Goal: Information Seeking & Learning: Check status

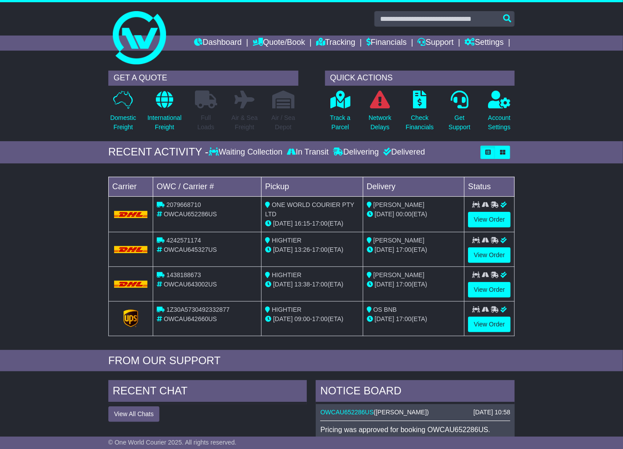
click at [123, 152] on div "RECENT ACTIVITY -" at bounding box center [158, 152] width 100 height 13
click at [322, 39] on link "Tracking" at bounding box center [335, 43] width 39 height 15
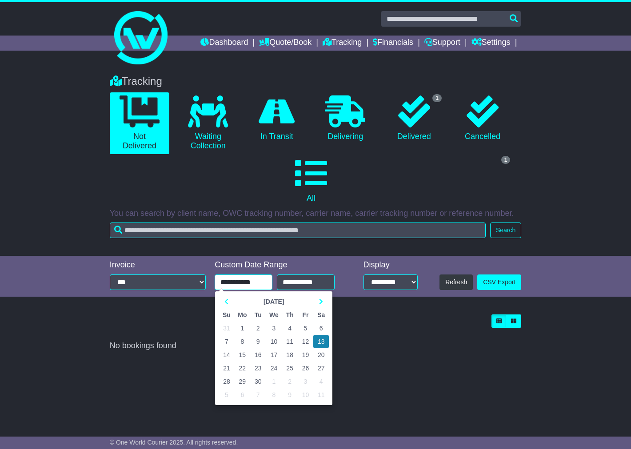
click at [247, 278] on input "**********" at bounding box center [244, 282] width 58 height 16
click at [227, 300] on icon at bounding box center [226, 301] width 4 height 6
click at [259, 324] on td "1" at bounding box center [258, 328] width 16 height 13
type input "**********"
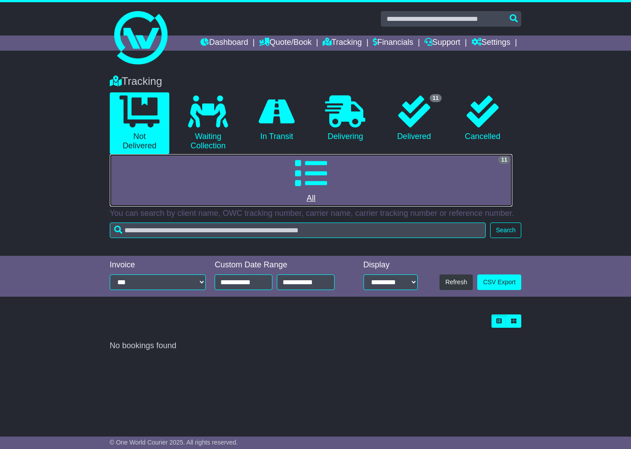
click at [409, 191] on link "11 All" at bounding box center [311, 180] width 403 height 52
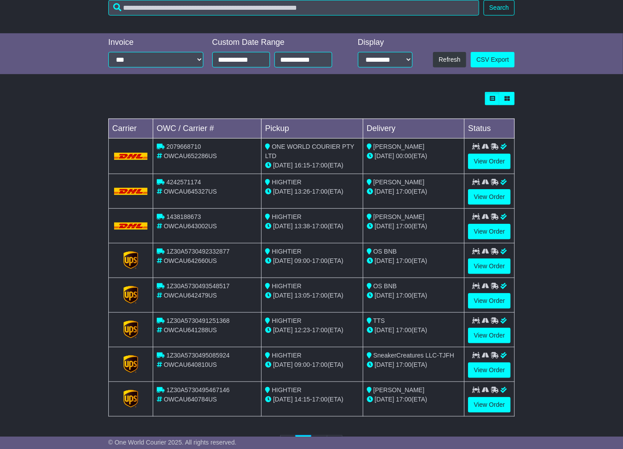
scroll to position [261, 0]
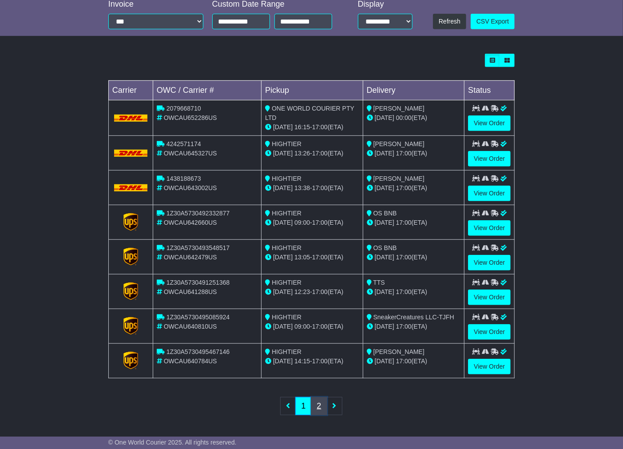
click at [322, 407] on link "2" at bounding box center [319, 406] width 16 height 18
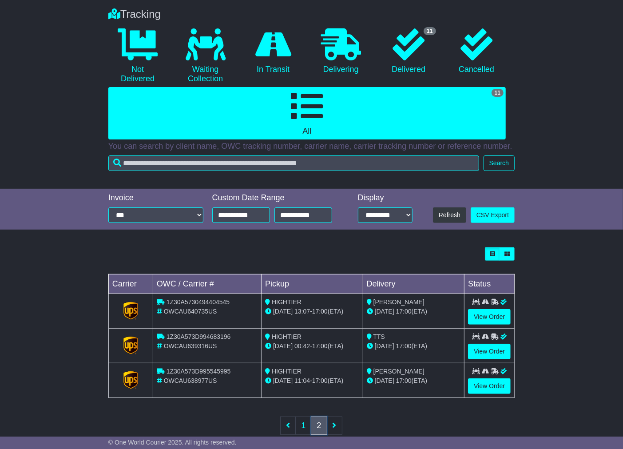
scroll to position [87, 0]
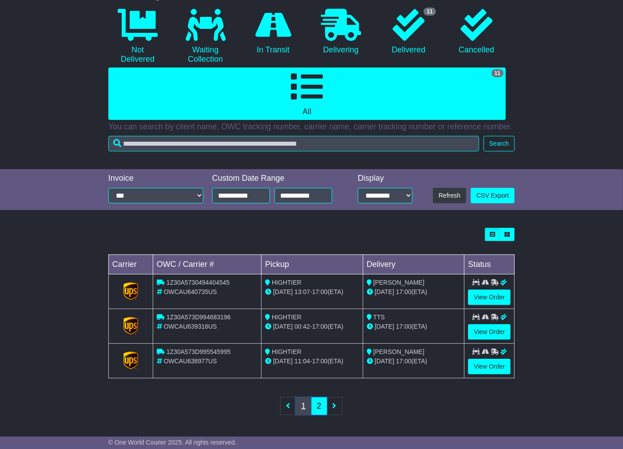
click at [306, 408] on link "1" at bounding box center [303, 406] width 16 height 18
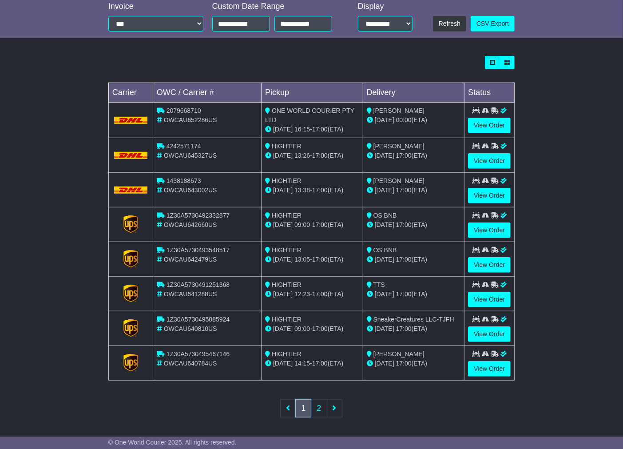
scroll to position [261, 0]
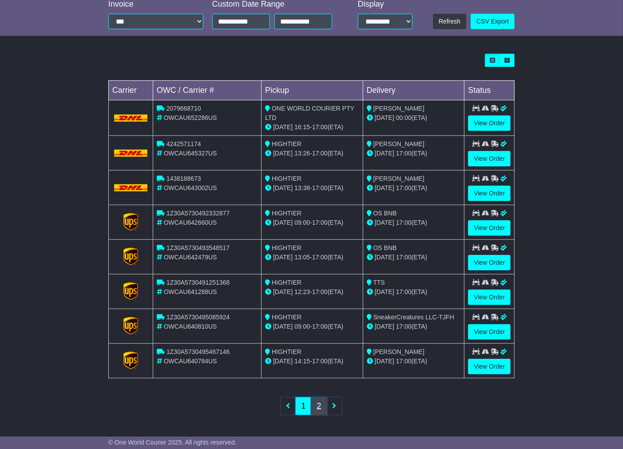
click at [321, 405] on link "2" at bounding box center [319, 406] width 16 height 18
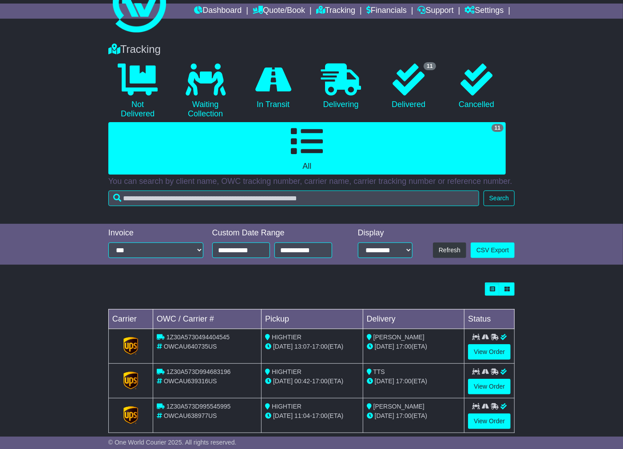
scroll to position [87, 0]
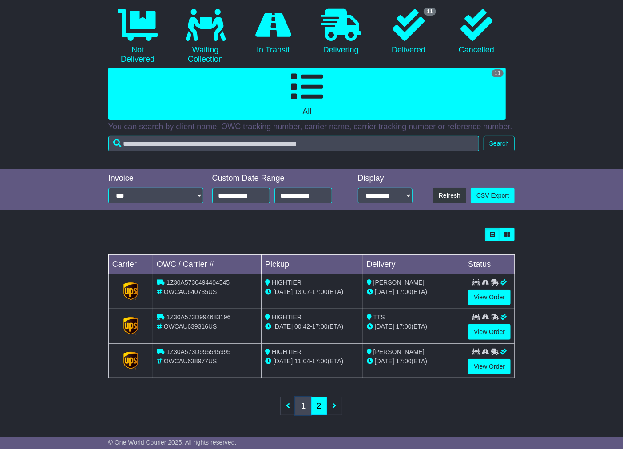
click at [304, 403] on link "1" at bounding box center [303, 406] width 16 height 18
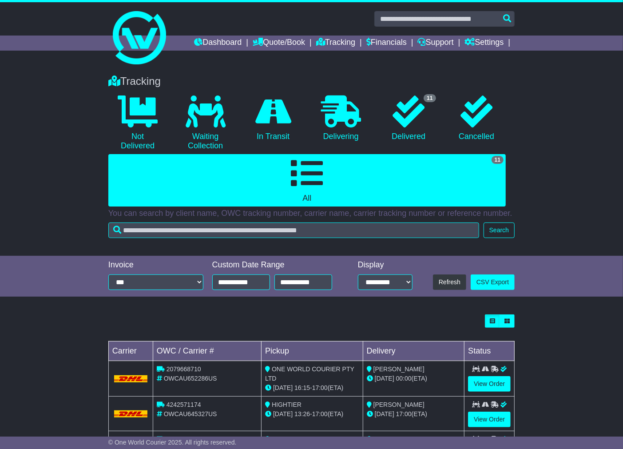
click at [110, 210] on p "You can search by client name, OWC tracking number, carrier name, carrier track…" at bounding box center [311, 214] width 406 height 10
click at [145, 210] on p "You can search by client name, OWC tracking number, carrier name, carrier track…" at bounding box center [311, 214] width 406 height 10
drag, startPoint x: 516, startPoint y: 211, endPoint x: 95, endPoint y: 215, distance: 421.1
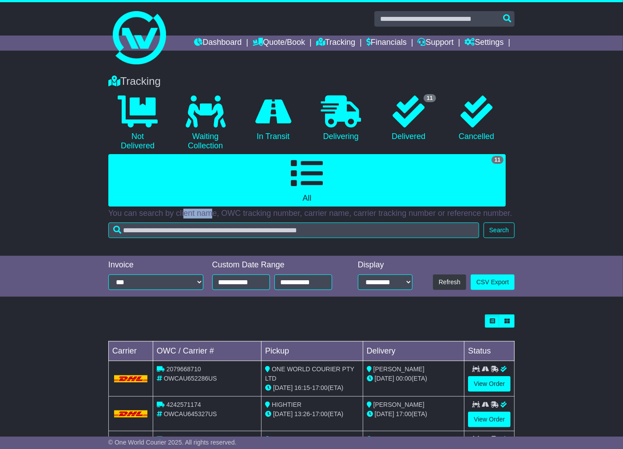
click at [95, 215] on div "Tracking 0 Not Delivered 0 Waiting Collection 0 In Transit 0 Delivering 0" at bounding box center [311, 161] width 623 height 190
click at [280, 211] on p "You can search by client name, OWC tracking number, carrier name, carrier track…" at bounding box center [311, 214] width 406 height 10
drag, startPoint x: 509, startPoint y: 213, endPoint x: 101, endPoint y: 215, distance: 408.2
click at [101, 215] on div "Tracking 0 Not Delivered 0 Waiting Collection 0 In Transit 0 Delivering 0" at bounding box center [311, 161] width 623 height 190
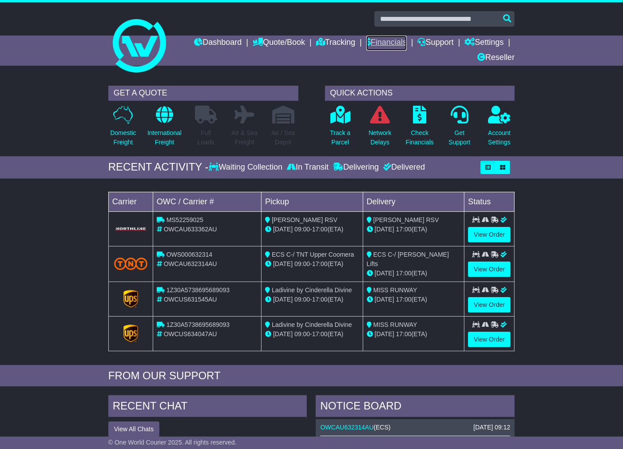
click at [380, 41] on link "Financials" at bounding box center [386, 43] width 40 height 15
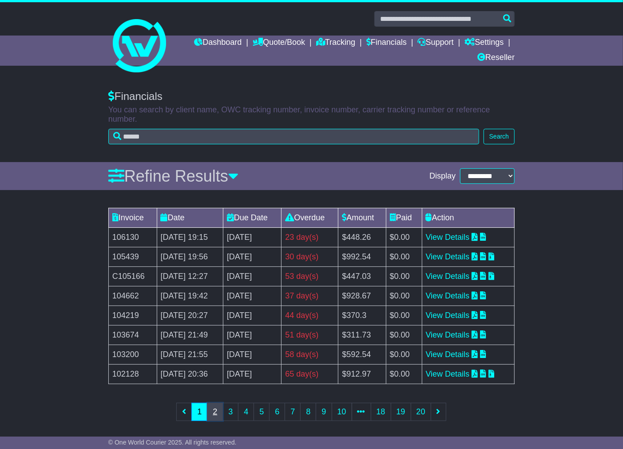
click at [215, 412] on link "2" at bounding box center [215, 412] width 16 height 18
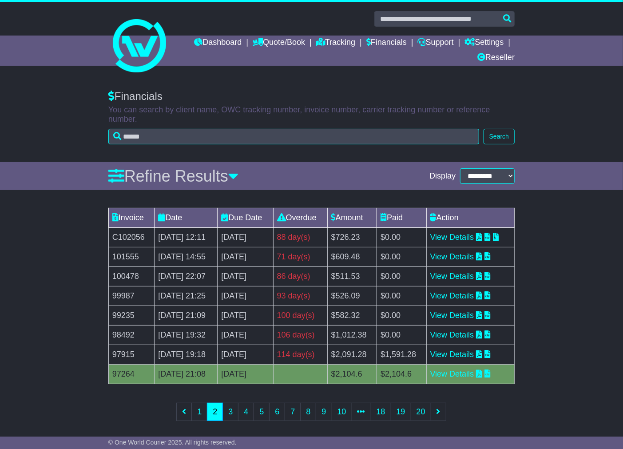
click at [120, 356] on td "97915" at bounding box center [131, 355] width 46 height 20
click at [123, 336] on td "98492" at bounding box center [131, 336] width 46 height 20
drag, startPoint x: 123, startPoint y: 336, endPoint x: 123, endPoint y: 316, distance: 20.0
click at [123, 336] on td "98492" at bounding box center [131, 336] width 46 height 20
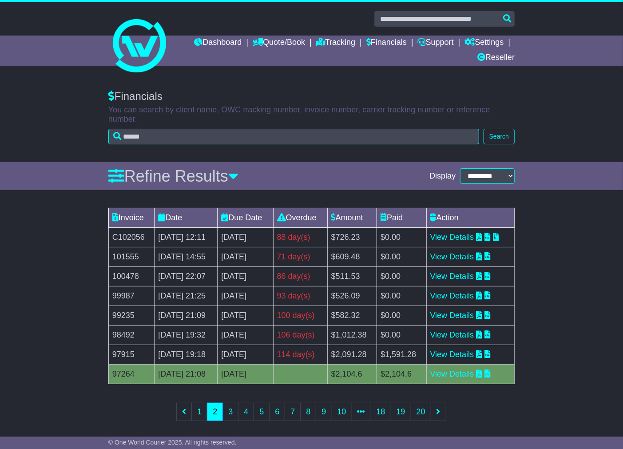
click at [123, 313] on td "99235" at bounding box center [131, 316] width 46 height 20
drag, startPoint x: 123, startPoint y: 313, endPoint x: 122, endPoint y: 301, distance: 12.0
click at [123, 308] on td "99235" at bounding box center [131, 316] width 46 height 20
click at [122, 290] on td "99987" at bounding box center [131, 296] width 46 height 20
click at [127, 297] on td "99987" at bounding box center [131, 296] width 46 height 20
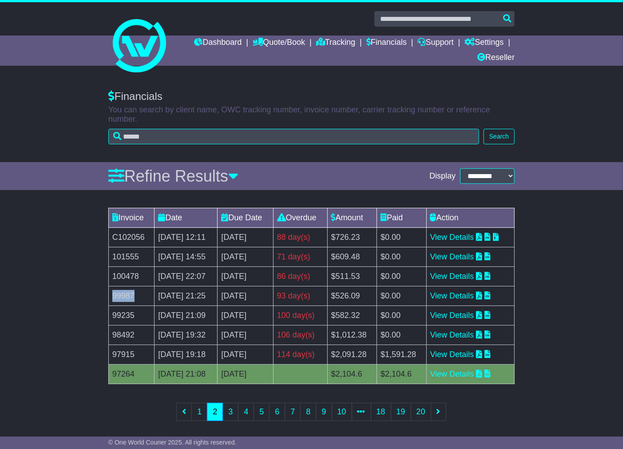
click at [127, 297] on td "99987" at bounding box center [131, 296] width 46 height 20
click at [199, 416] on link "1" at bounding box center [199, 412] width 16 height 18
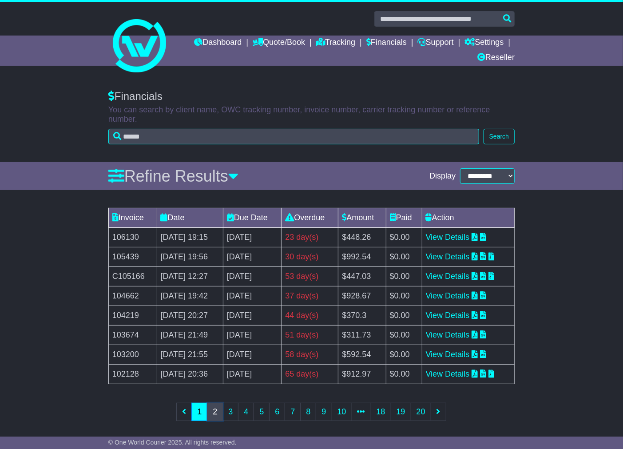
click at [217, 415] on link "2" at bounding box center [215, 412] width 16 height 18
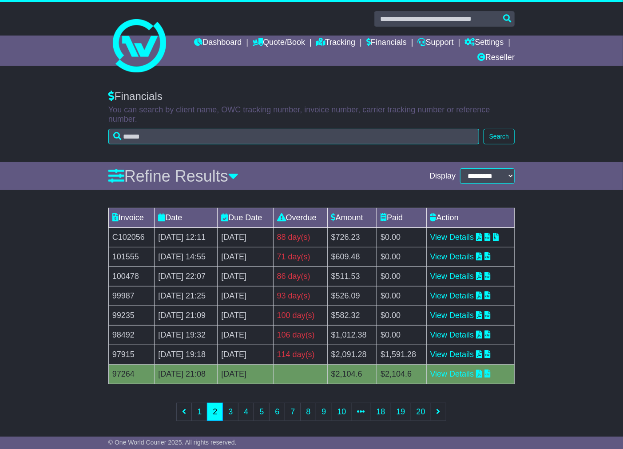
click at [116, 352] on td "97915" at bounding box center [131, 355] width 46 height 20
click at [145, 98] on div "Financials" at bounding box center [311, 96] width 406 height 13
click at [174, 355] on td "22 May 2025 19:18" at bounding box center [186, 355] width 63 height 20
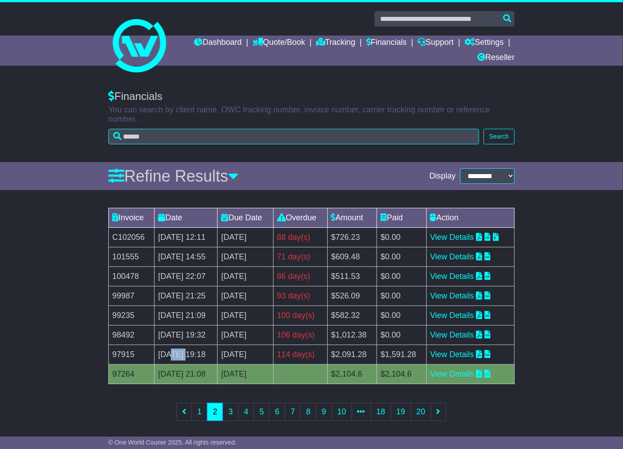
click at [174, 355] on td "22 May 2025 19:18" at bounding box center [186, 355] width 63 height 20
drag, startPoint x: 285, startPoint y: 354, endPoint x: 113, endPoint y: 236, distance: 208.6
click at [113, 236] on tbody "C102056 10 Jul 2025 12:11 17th July 2025 88 day(s) Payment In Process $726.23 $…" at bounding box center [311, 306] width 406 height 156
click at [113, 236] on td "C102056" at bounding box center [131, 238] width 46 height 20
click at [202, 410] on link "1" at bounding box center [199, 412] width 16 height 18
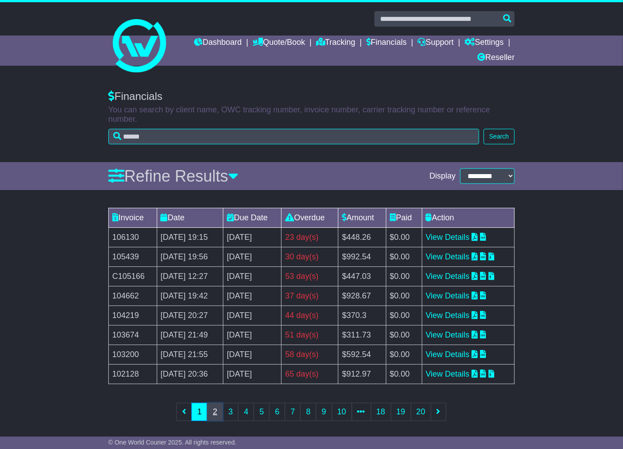
click at [218, 408] on link "2" at bounding box center [215, 412] width 16 height 18
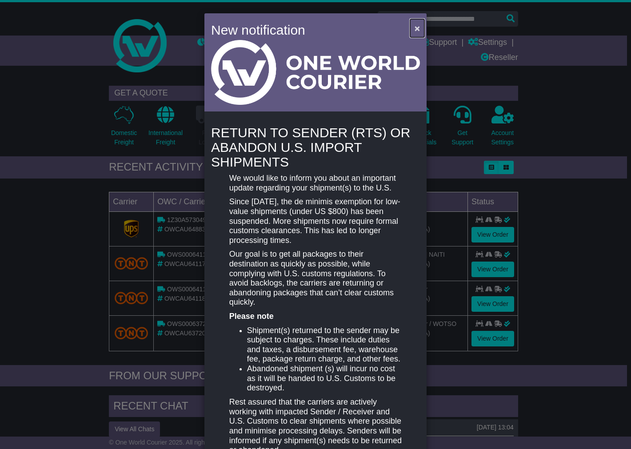
click at [416, 27] on span "×" at bounding box center [416, 28] width 5 height 10
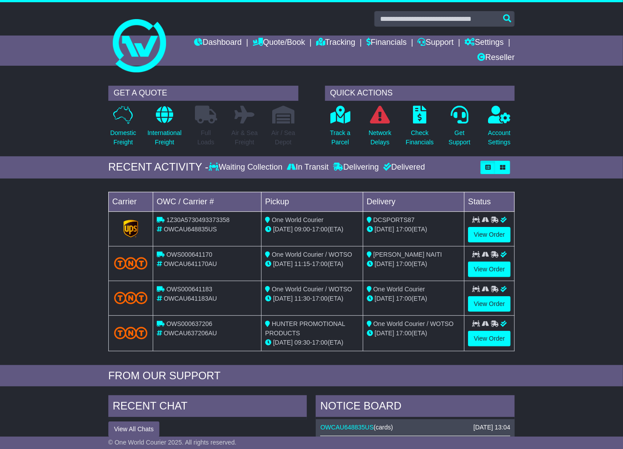
click at [90, 265] on div "Loading... No bookings found Carrier OWC / Carrier # Pickup Delivery Status 1Z3…" at bounding box center [311, 274] width 623 height 182
